Goal: Task Accomplishment & Management: Manage account settings

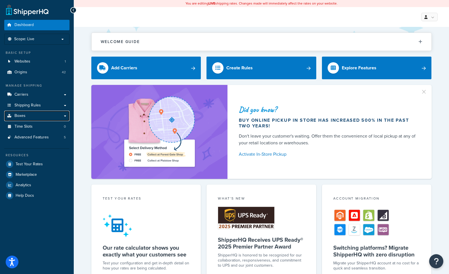
click at [15, 114] on span "Boxes" at bounding box center [19, 116] width 11 height 5
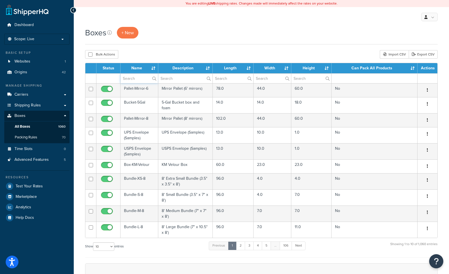
click at [131, 80] on input "text" at bounding box center [138, 79] width 37 height 10
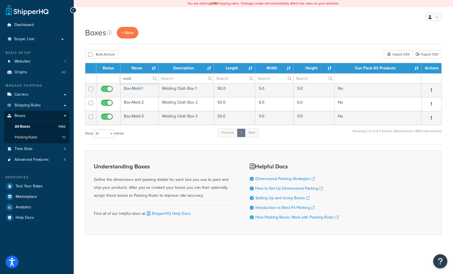
type input "mold"
click at [146, 117] on td "Box-Mold-3" at bounding box center [139, 118] width 38 height 14
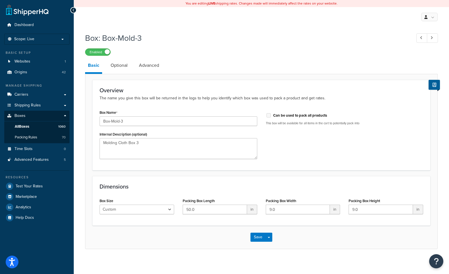
drag, startPoint x: 118, startPoint y: 61, endPoint x: 128, endPoint y: 60, distance: 9.4
click at [118, 61] on link "Optional" at bounding box center [119, 66] width 23 height 14
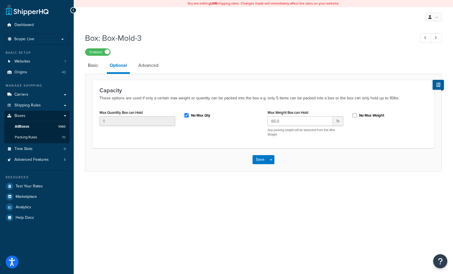
drag, startPoint x: 86, startPoint y: 65, endPoint x: 105, endPoint y: 64, distance: 19.0
click at [86, 65] on link "Basic" at bounding box center [93, 66] width 16 height 14
drag, startPoint x: 92, startPoint y: 66, endPoint x: 103, endPoint y: 65, distance: 11.1
click at [92, 66] on link "Basic" at bounding box center [93, 66] width 16 height 14
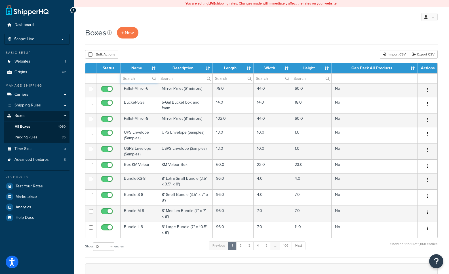
drag, startPoint x: 136, startPoint y: 78, endPoint x: 154, endPoint y: 79, distance: 17.9
click at [136, 78] on input "text" at bounding box center [138, 79] width 37 height 10
type input "mold"
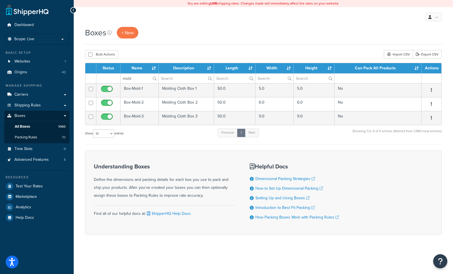
click at [292, 34] on div "Boxes + New" at bounding box center [263, 33] width 357 height 12
click at [131, 41] on div "Boxes + New" at bounding box center [263, 36] width 357 height 18
click at [108, 101] on input "checkbox" at bounding box center [108, 104] width 16 height 7
checkbox input "false"
click at [13, 238] on div "Dashboard Scope: Live Development Integration Test Basic Setup Websites 1 Origi…" at bounding box center [37, 137] width 74 height 274
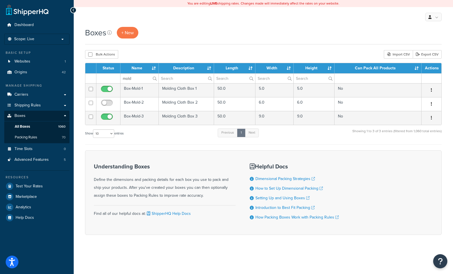
click at [136, 118] on td "Box-Mold-3" at bounding box center [139, 118] width 38 height 14
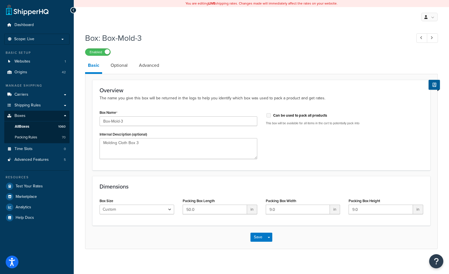
click at [118, 65] on link "Optional" at bounding box center [119, 66] width 23 height 14
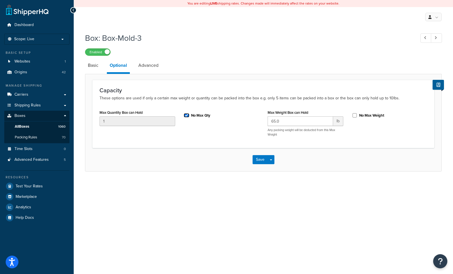
click at [186, 117] on input "No Max Qty" at bounding box center [187, 115] width 6 height 4
checkbox input "false"
click at [260, 163] on button "Save" at bounding box center [260, 159] width 15 height 9
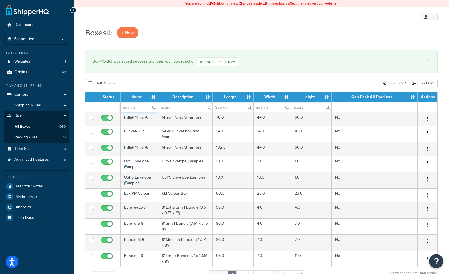
click at [138, 108] on input "text" at bounding box center [138, 108] width 37 height 10
type input "mold"
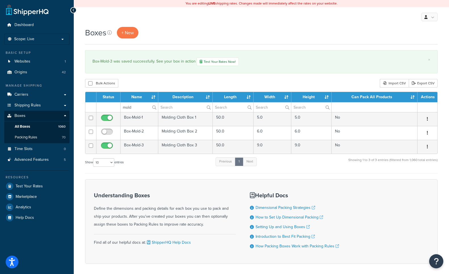
click at [141, 119] on td "Box-Mold-1" at bounding box center [139, 119] width 38 height 14
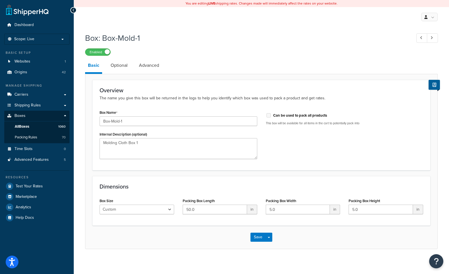
click at [126, 65] on link "Optional" at bounding box center [119, 66] width 23 height 14
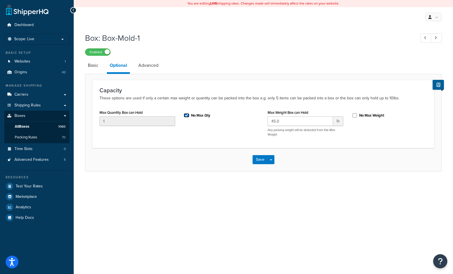
click at [187, 116] on input "No Max Qty" at bounding box center [187, 115] width 6 height 4
checkbox input "false"
click at [266, 162] on button "Save" at bounding box center [260, 159] width 15 height 9
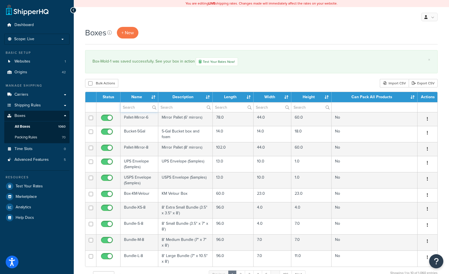
click at [131, 110] on input "text" at bounding box center [138, 108] width 37 height 10
type input "mold"
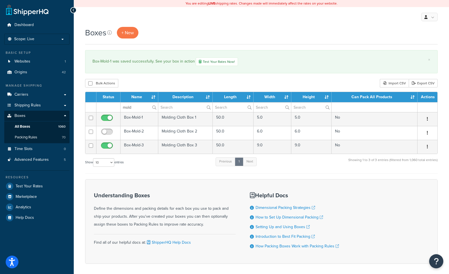
click at [143, 131] on td "Box-Mold-2" at bounding box center [139, 133] width 38 height 14
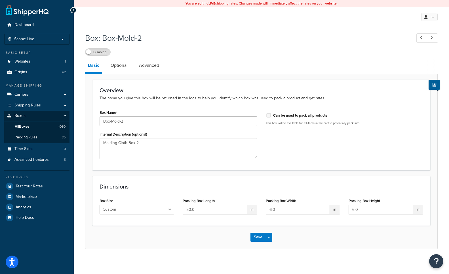
drag, startPoint x: 118, startPoint y: 65, endPoint x: 124, endPoint y: 64, distance: 6.0
click at [118, 64] on link "Optional" at bounding box center [119, 66] width 23 height 14
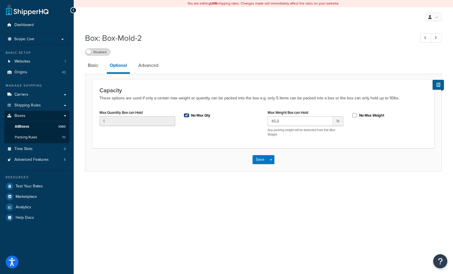
click at [185, 115] on input "No Max Qty" at bounding box center [187, 115] width 6 height 4
checkbox input "false"
click at [263, 159] on button "Save" at bounding box center [260, 159] width 15 height 9
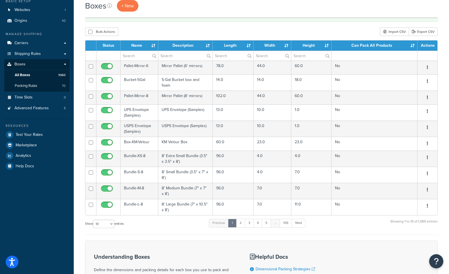
scroll to position [50, 0]
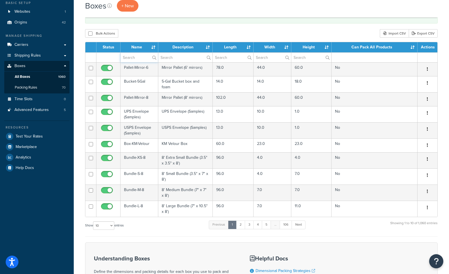
click at [134, 60] on input "text" at bounding box center [138, 58] width 37 height 10
type input "mold"
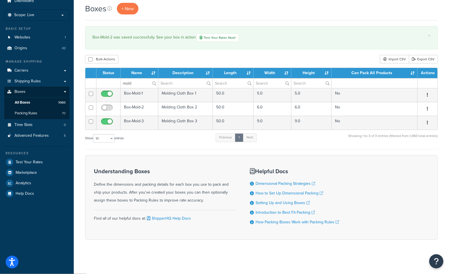
click at [104, 108] on input "checkbox" at bounding box center [108, 109] width 16 height 7
checkbox input "true"
click at [148, 108] on td "Box-Mold-2" at bounding box center [139, 109] width 38 height 14
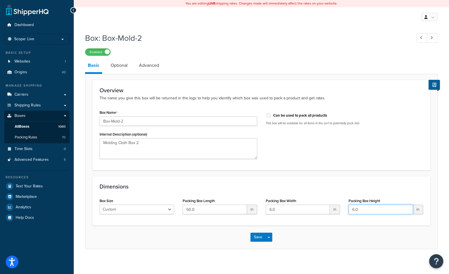
drag, startPoint x: 363, startPoint y: 209, endPoint x: 340, endPoint y: 209, distance: 23.8
click at [340, 209] on div "Box Size Custom USPS Small Flat Box USPS Medium Flat Box USPS Large Flat Box US…" at bounding box center [261, 208] width 332 height 22
type input "5"
drag, startPoint x: 280, startPoint y: 213, endPoint x: 255, endPoint y: 209, distance: 25.3
click at [255, 209] on div "Box Size Custom USPS Small Flat Box USPS Medium Flat Box USPS Large Flat Box US…" at bounding box center [261, 208] width 332 height 22
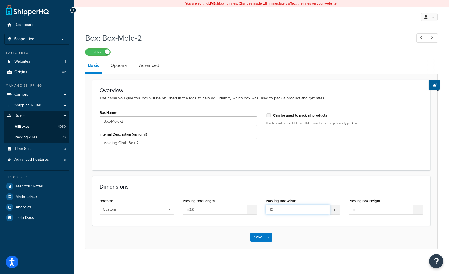
type input "10"
click at [119, 67] on link "Optional" at bounding box center [119, 66] width 23 height 14
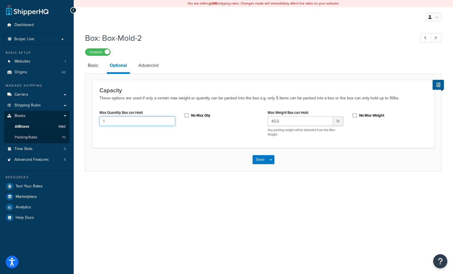
drag, startPoint x: 113, startPoint y: 121, endPoint x: 77, endPoint y: 118, distance: 36.4
click at [77, 118] on div "Box: Box-Mold-2 Enabled Basic Optional Advanced Capacity These options are used…" at bounding box center [263, 108] width 379 height 156
type input "24"
click at [261, 163] on button "Save" at bounding box center [260, 159] width 15 height 9
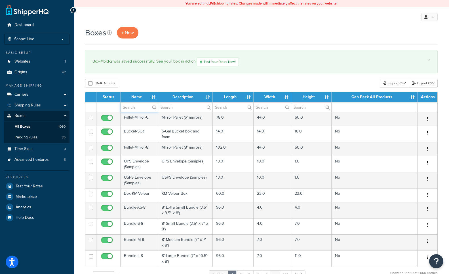
click at [132, 109] on input "text" at bounding box center [138, 108] width 37 height 10
type input "mold"
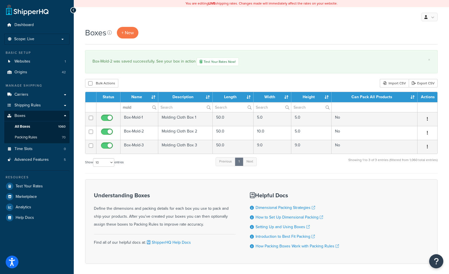
click at [142, 135] on td "Box-Mold-2" at bounding box center [139, 133] width 38 height 14
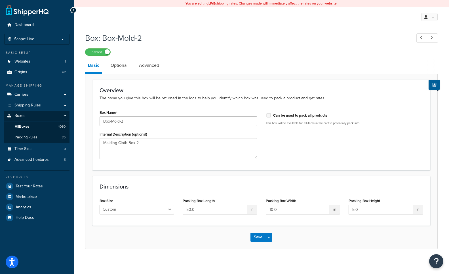
click at [120, 65] on link "Optional" at bounding box center [119, 66] width 23 height 14
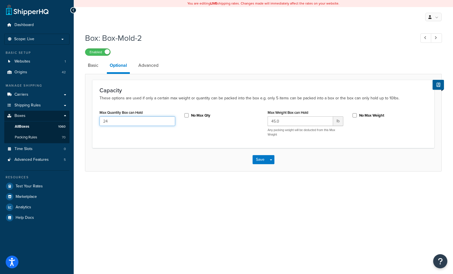
click at [118, 120] on input "24" at bounding box center [138, 122] width 76 height 10
type input "2"
click at [266, 160] on button "Save" at bounding box center [260, 159] width 15 height 9
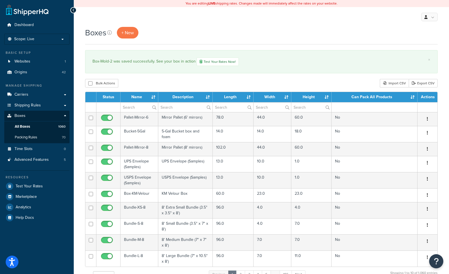
click at [148, 14] on div "My Profile Billing Global Settings Contact Us Logout" at bounding box center [261, 17] width 375 height 20
click at [135, 106] on input "text" at bounding box center [138, 108] width 37 height 10
type input "mold"
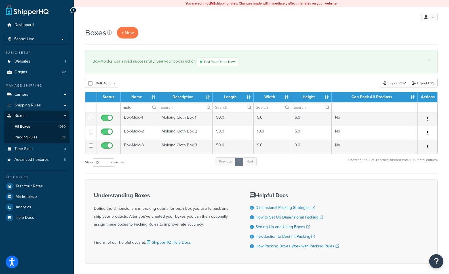
click at [171, 133] on td "Molding Cloth Box 2" at bounding box center [185, 133] width 54 height 14
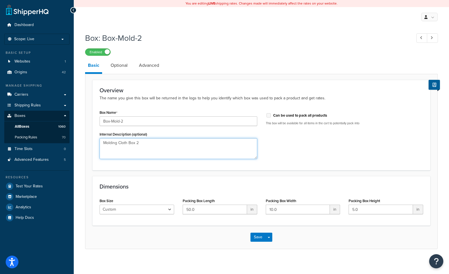
click at [142, 143] on textarea "Molding Cloth Box 2" at bounding box center [179, 148] width 158 height 21
type textarea "Molding Cloth Box 2 (bundle of 2)"
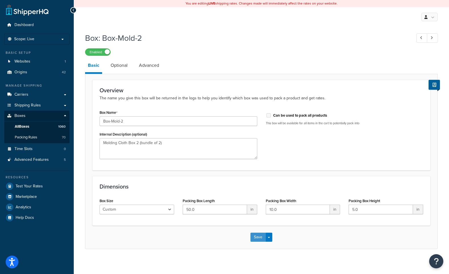
click at [257, 238] on button "Save" at bounding box center [257, 237] width 15 height 9
